Goal: Task Accomplishment & Management: Use online tool/utility

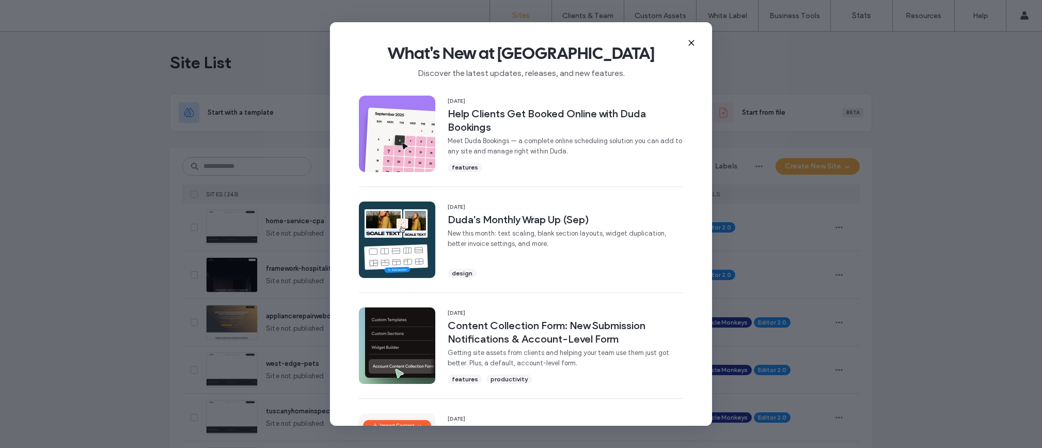
click at [690, 41] on icon at bounding box center [691, 43] width 8 height 8
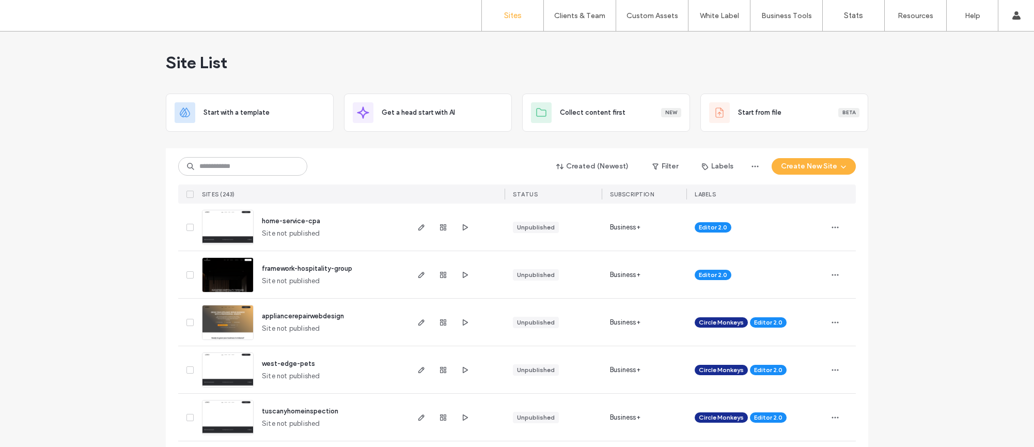
click at [302, 172] on div at bounding box center [242, 166] width 129 height 19
click at [297, 171] on input at bounding box center [242, 166] width 129 height 19
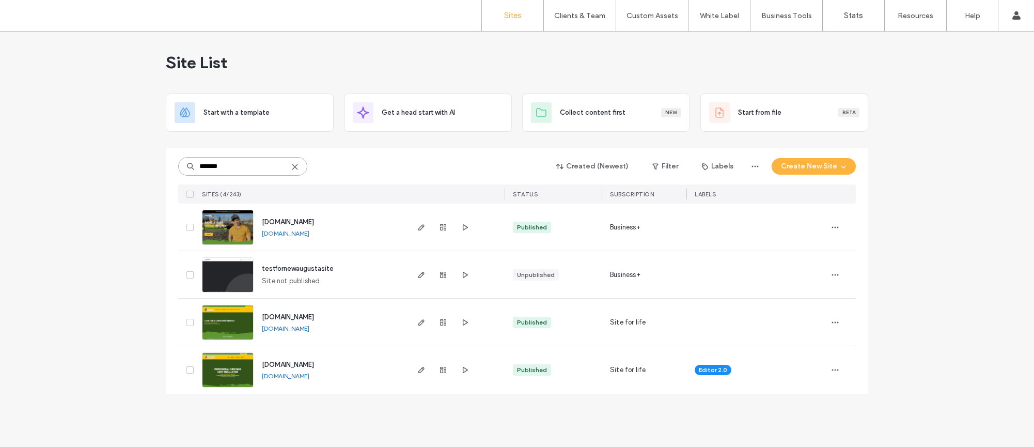
type input "*******"
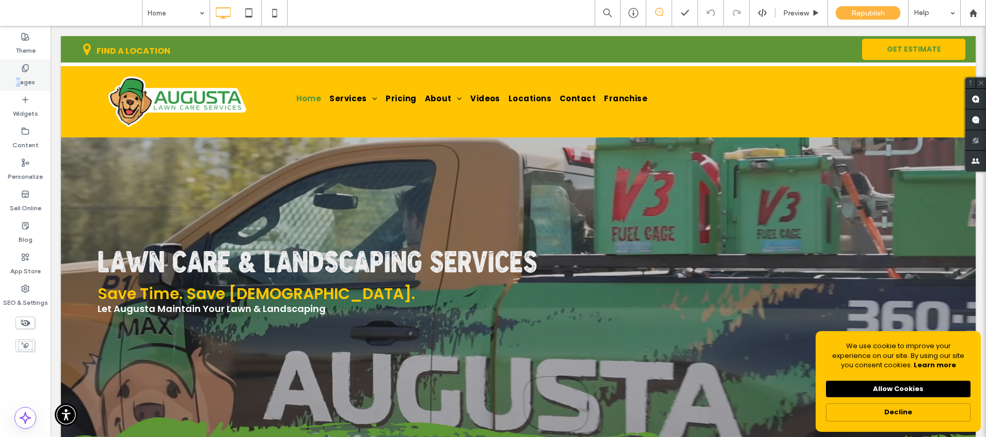
click at [20, 82] on label "Pages" at bounding box center [25, 79] width 19 height 14
click at [24, 69] on use at bounding box center [25, 68] width 6 height 7
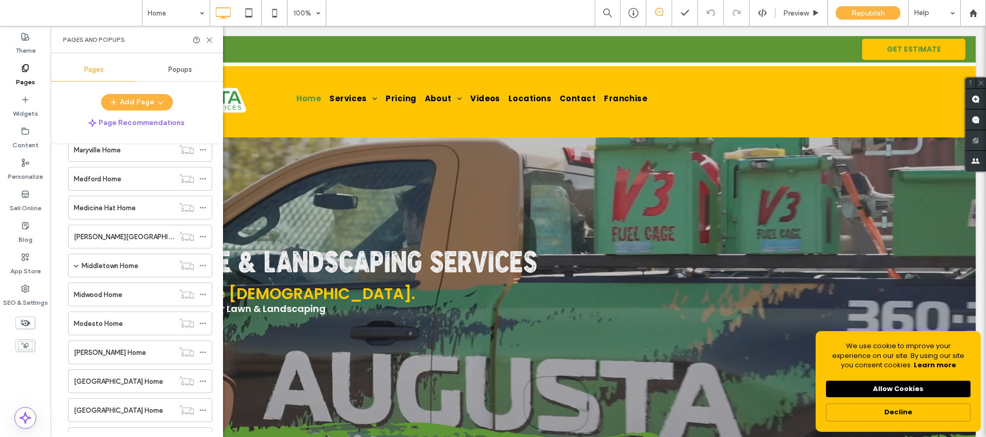
scroll to position [3079, 0]
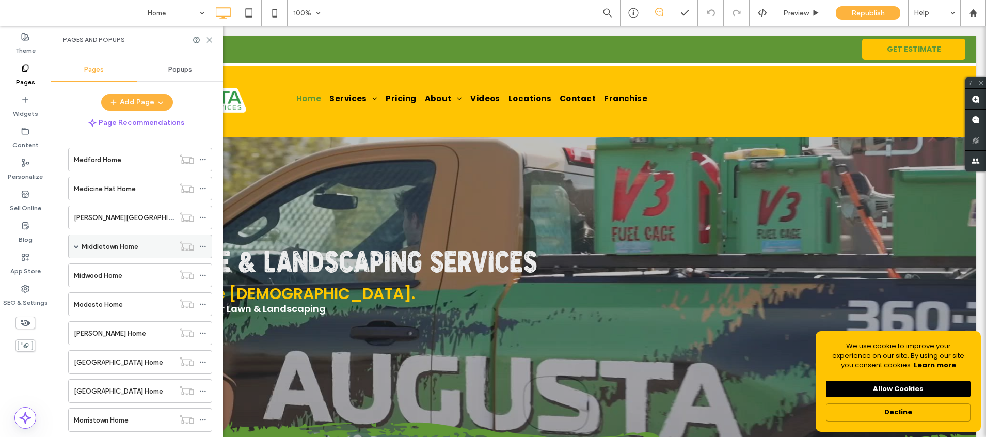
click at [79, 247] on div "Middletown Home" at bounding box center [140, 246] width 144 height 24
click at [77, 248] on span at bounding box center [76, 246] width 5 height 5
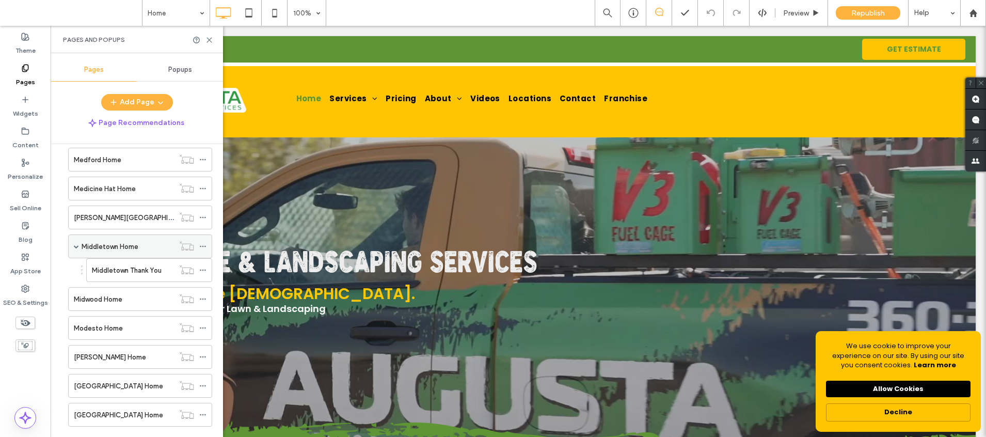
click at [77, 247] on span at bounding box center [76, 246] width 5 height 5
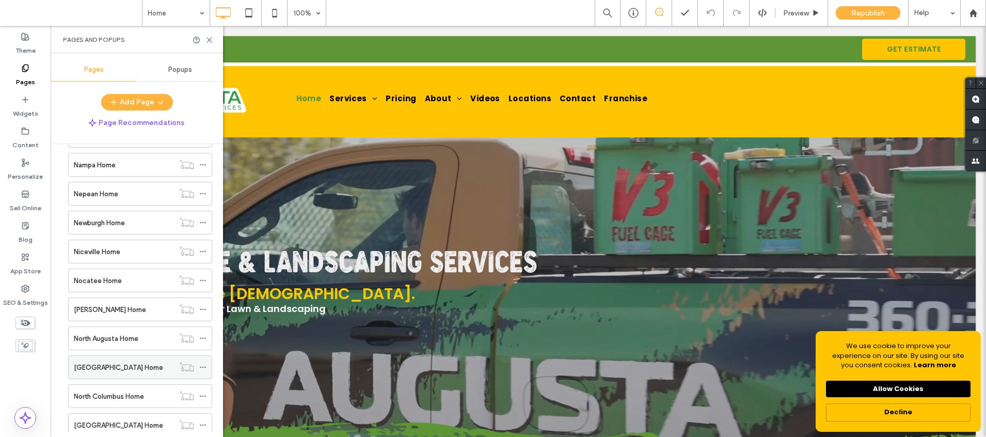
scroll to position [3342, 0]
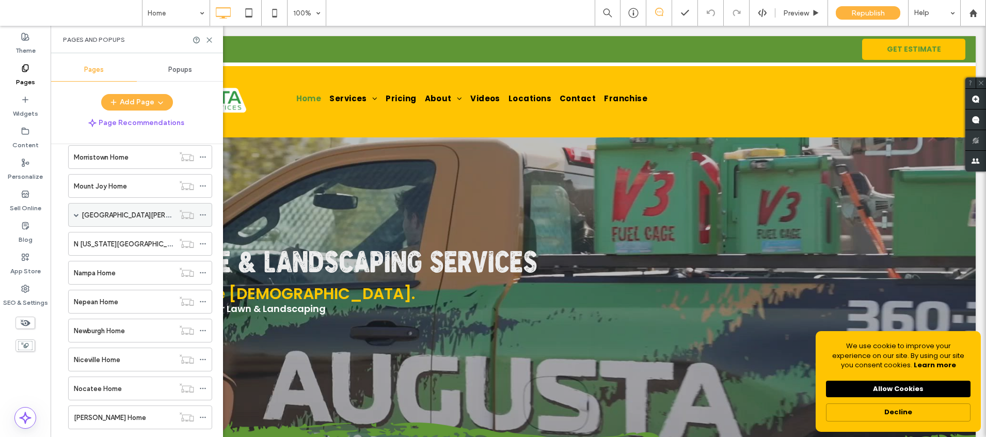
click at [78, 214] on span at bounding box center [76, 214] width 5 height 5
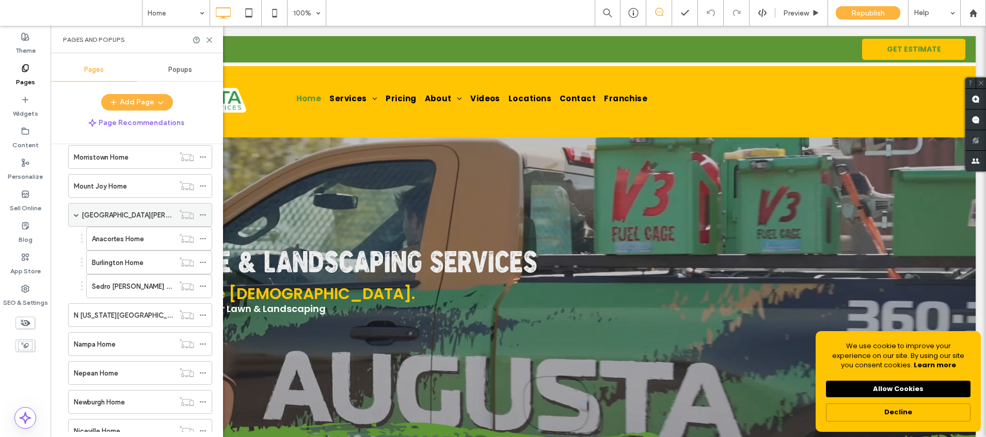
click at [78, 214] on span at bounding box center [76, 214] width 5 height 5
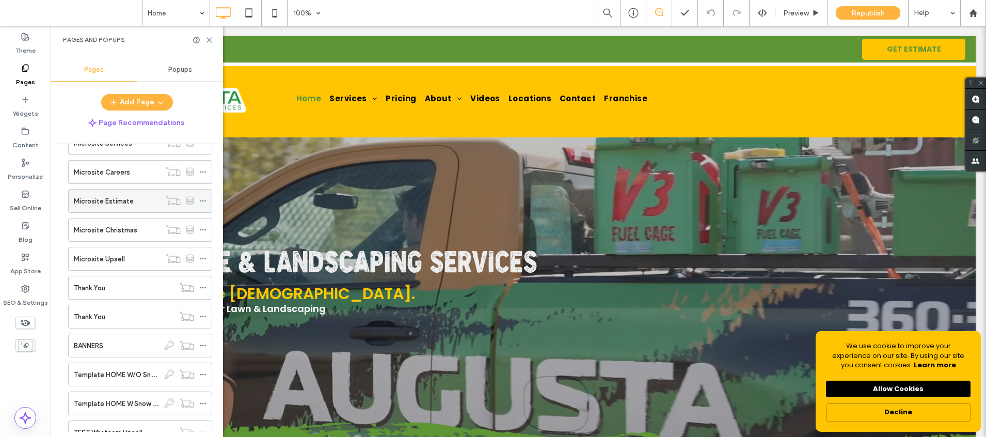
scroll to position [5406, 0]
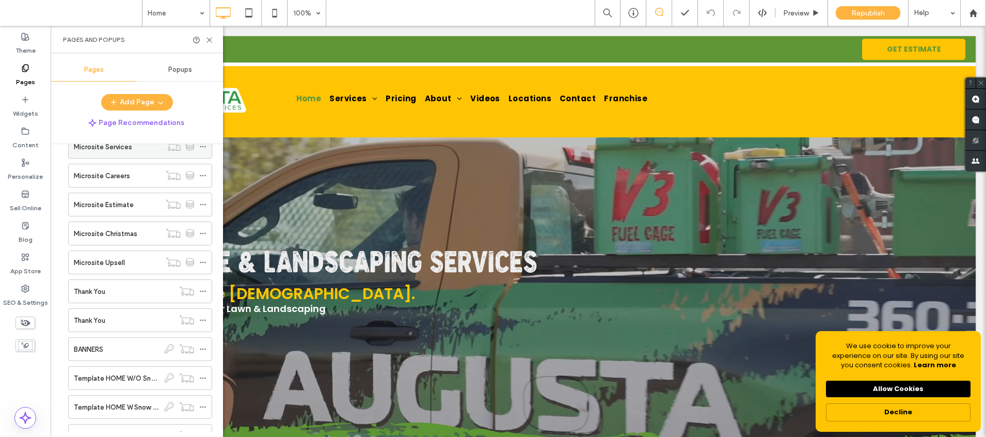
click at [139, 153] on div "Microsite Services" at bounding box center [117, 146] width 87 height 23
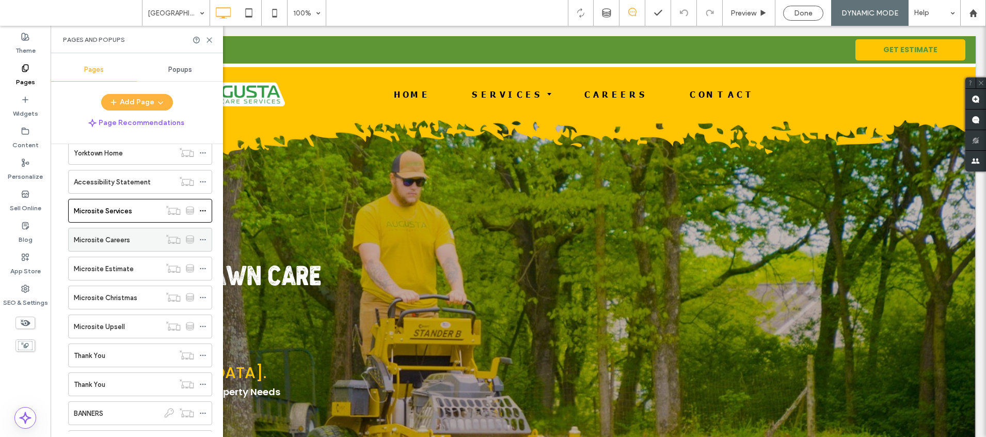
scroll to position [5341, 0]
click at [283, 213] on div "Knoxville Lawn Care Service Save Time. Save Hassle. Let Augusta ​Care For Your …" at bounding box center [518, 262] width 915 height 284
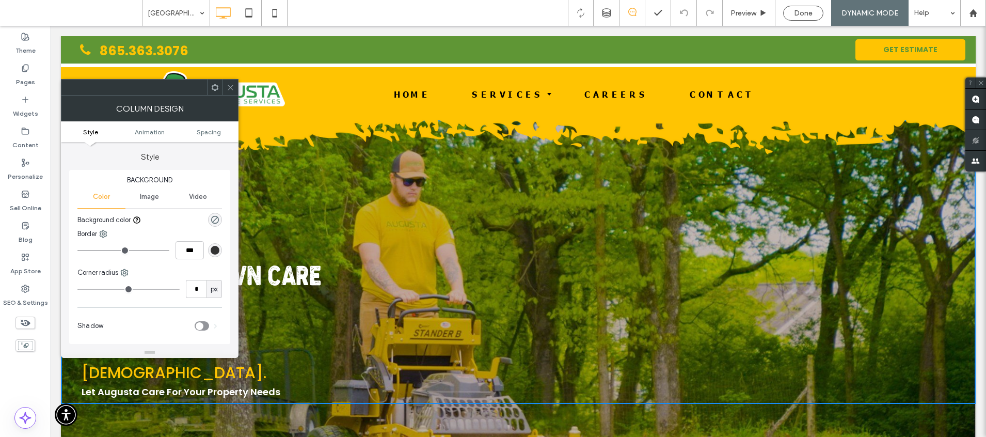
click at [231, 91] on span at bounding box center [231, 87] width 8 height 15
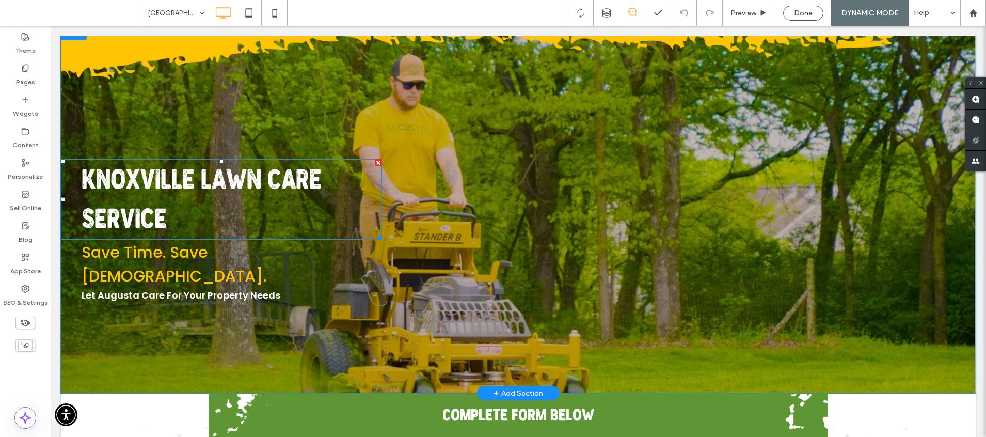
scroll to position [95, 0]
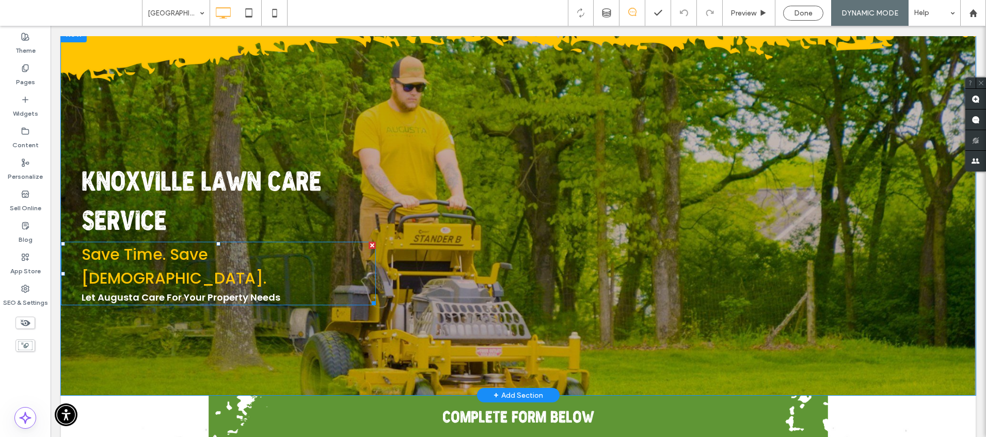
click at [256, 256] on span "Save Time. Save Hassle." at bounding box center [174, 266] width 185 height 46
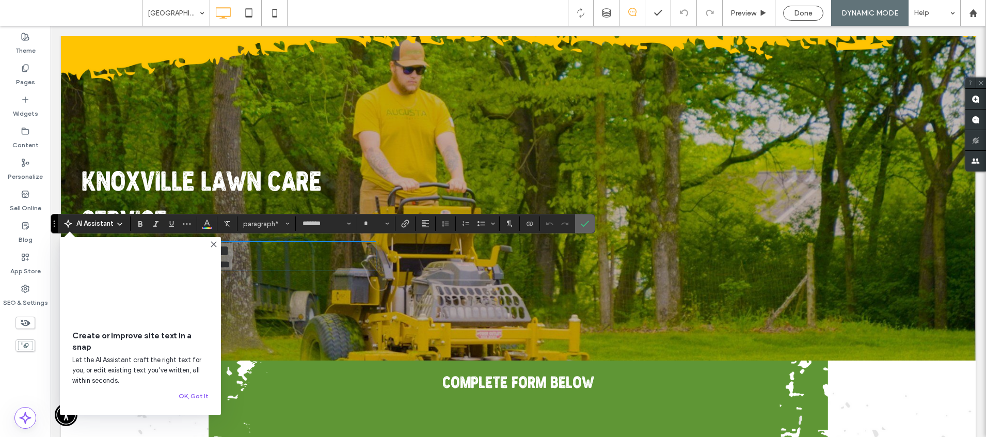
click at [586, 225] on icon "Confirm" at bounding box center [585, 223] width 8 height 8
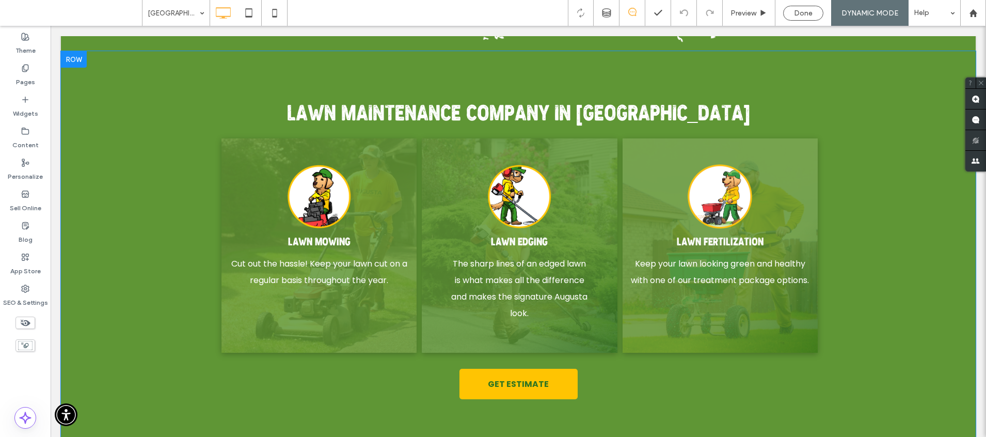
scroll to position [1379, 0]
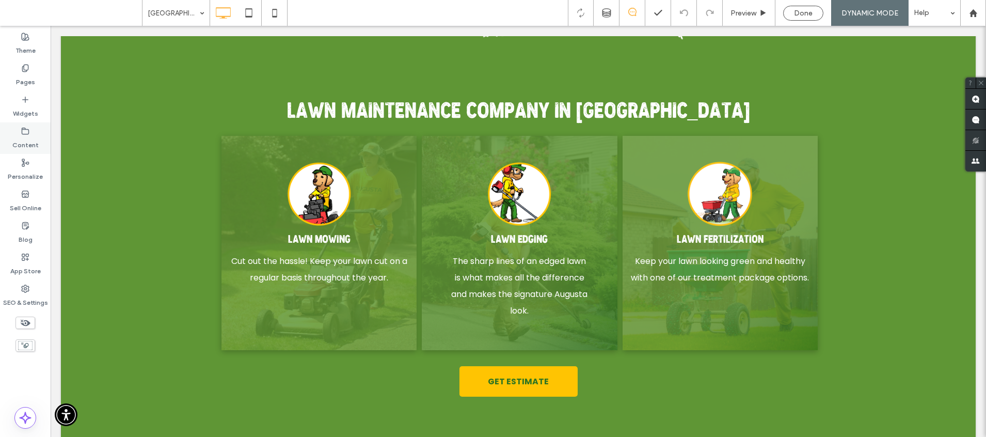
click at [18, 140] on label "Content" at bounding box center [25, 142] width 26 height 14
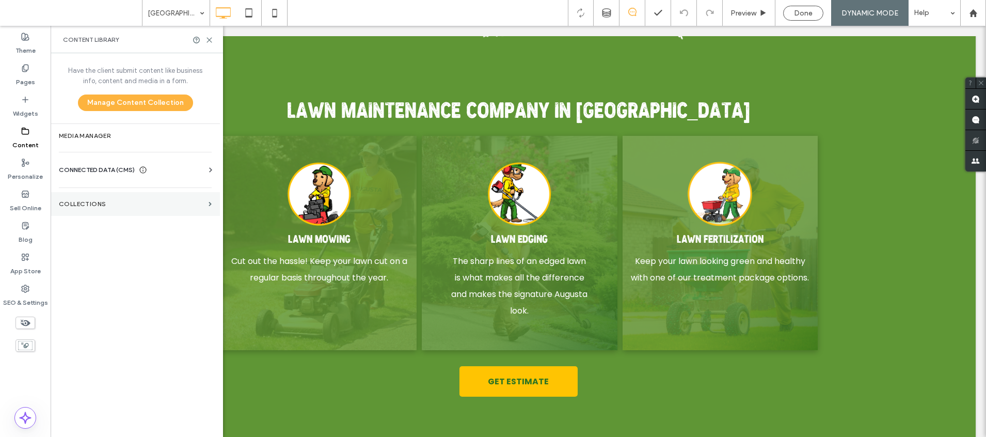
click at [102, 197] on section "Collections" at bounding box center [135, 204] width 169 height 24
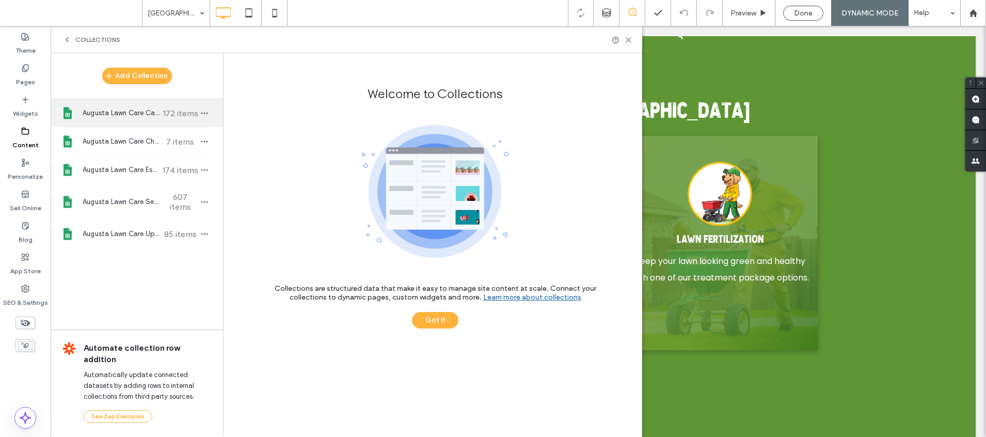
click at [167, 114] on span "172 items" at bounding box center [180, 113] width 36 height 10
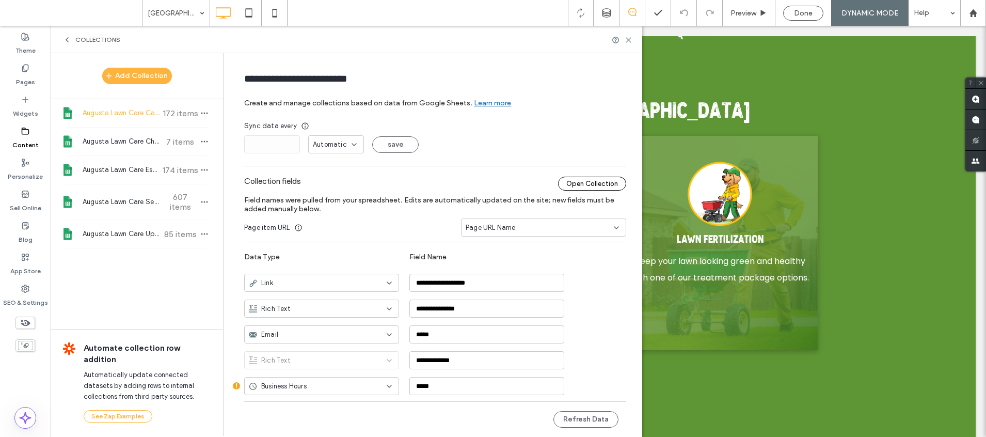
click at [580, 184] on div "Open Collection" at bounding box center [592, 184] width 68 height 14
click at [116, 205] on span "Augusta Lawn Care Services" at bounding box center [121, 202] width 77 height 10
type input "**********"
click at [564, 184] on div "Open Collection" at bounding box center [592, 184] width 68 height 14
